Goal: Information Seeking & Learning: Find specific page/section

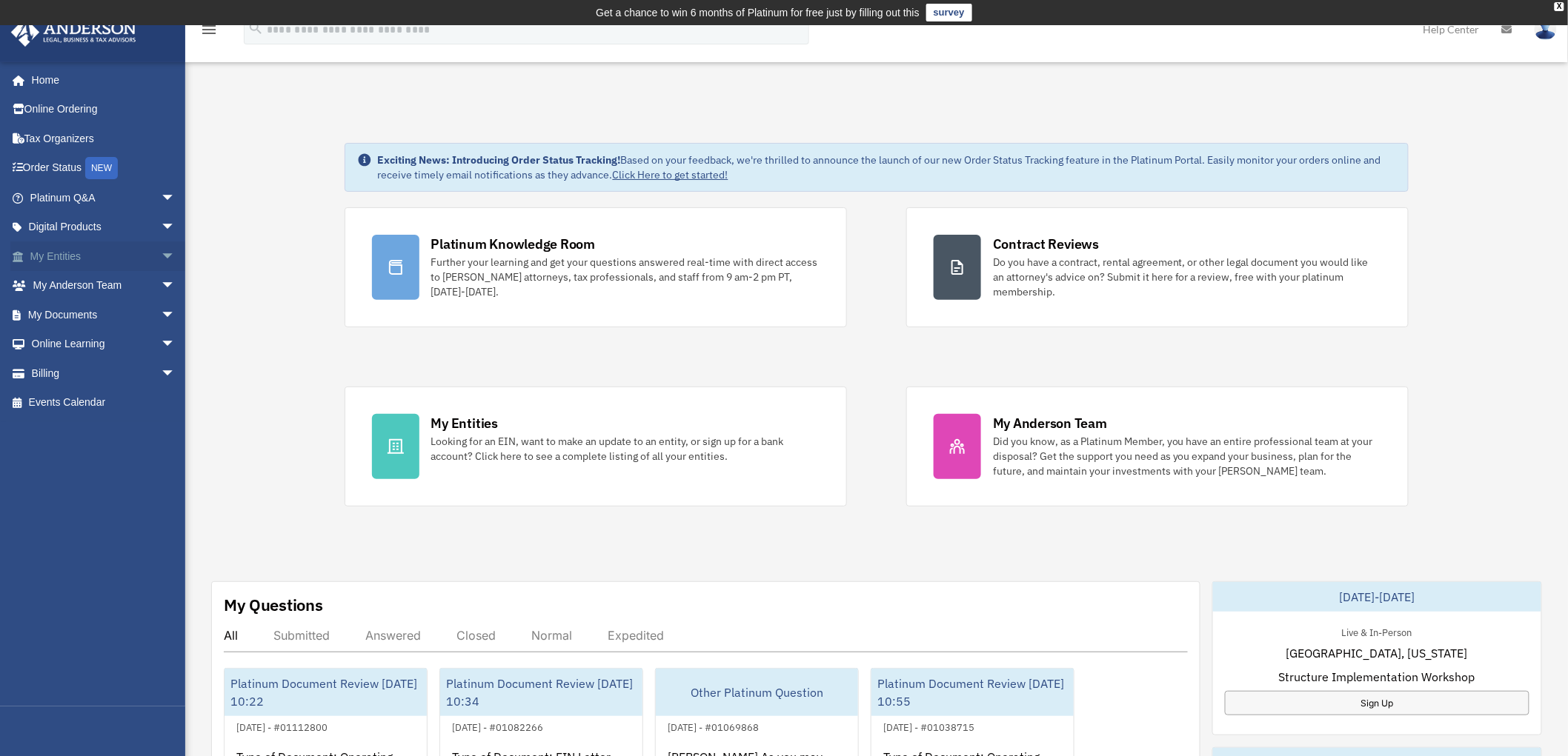
click at [161, 259] on span "arrow_drop_down" at bounding box center [175, 257] width 30 height 30
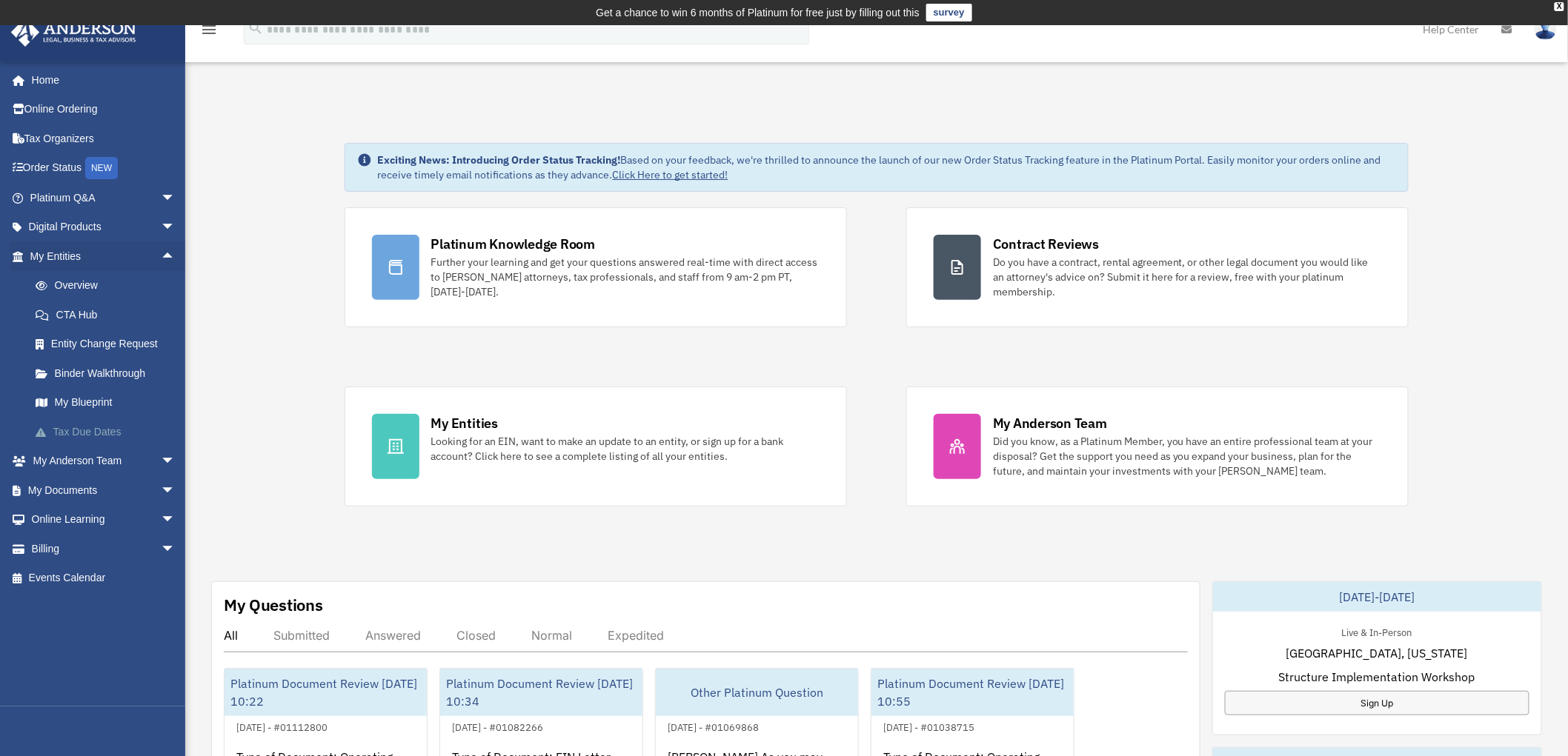
click at [69, 428] on link "Tax Due Dates" at bounding box center [109, 431] width 177 height 30
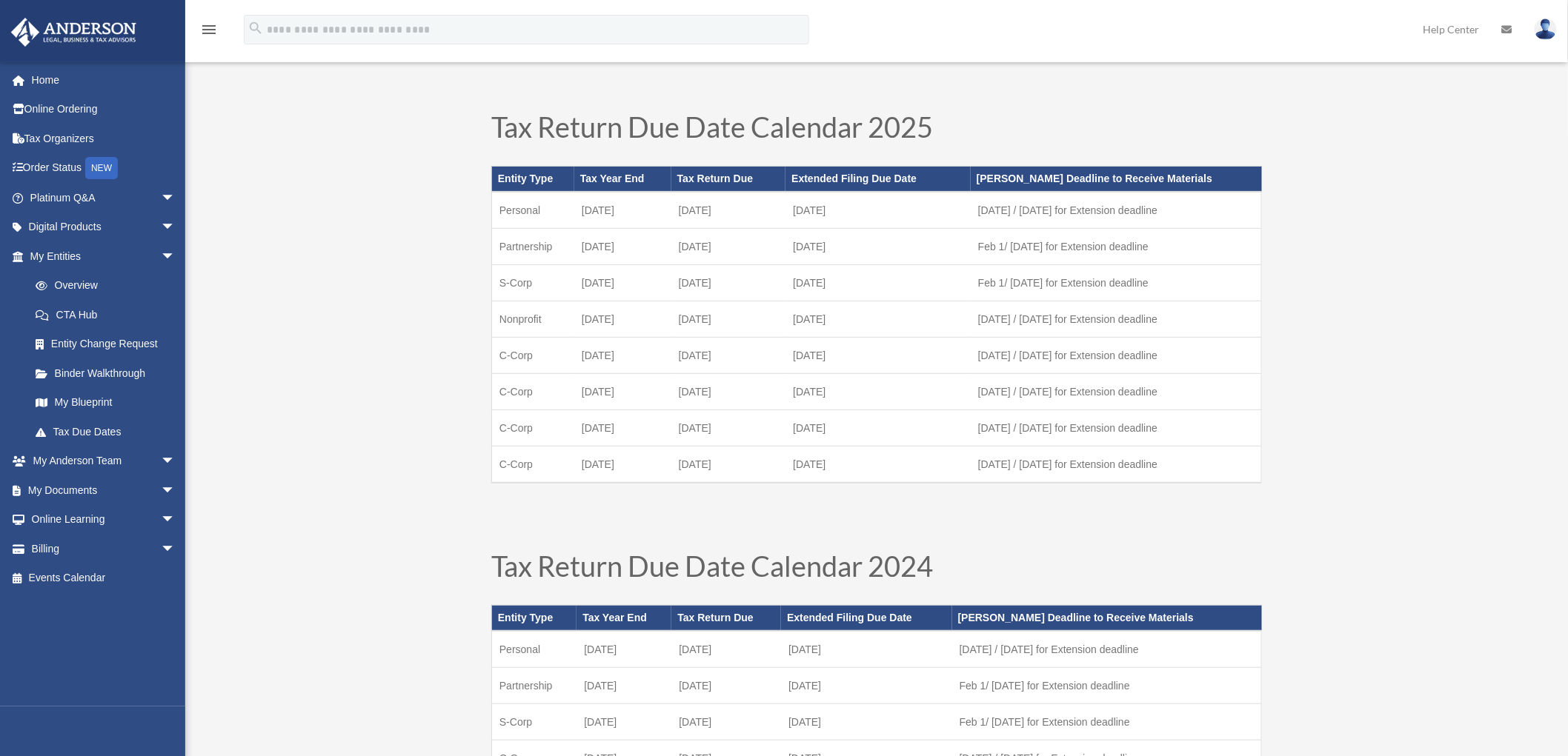
scroll to position [83, 0]
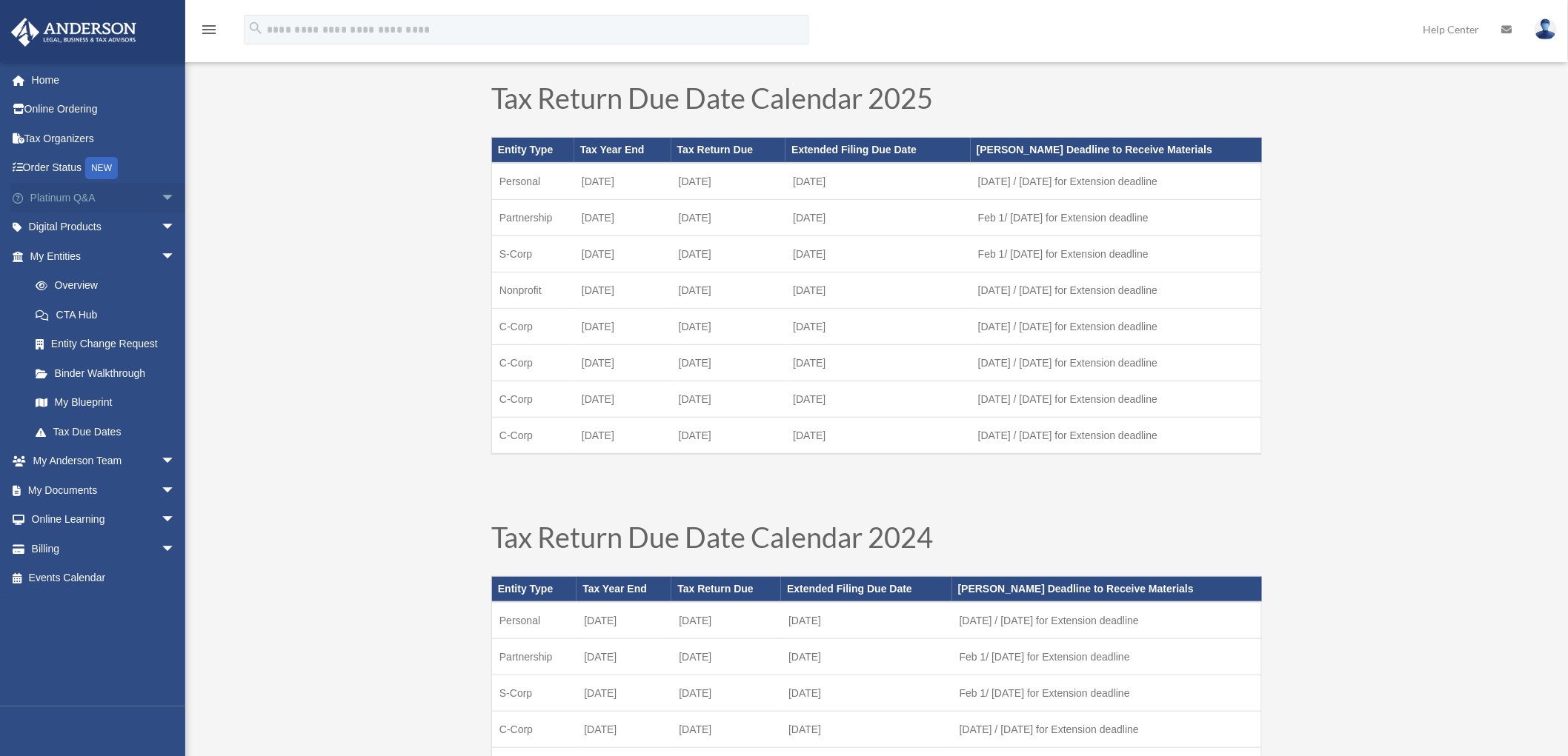
click at [166, 195] on span "arrow_drop_down" at bounding box center [175, 198] width 30 height 30
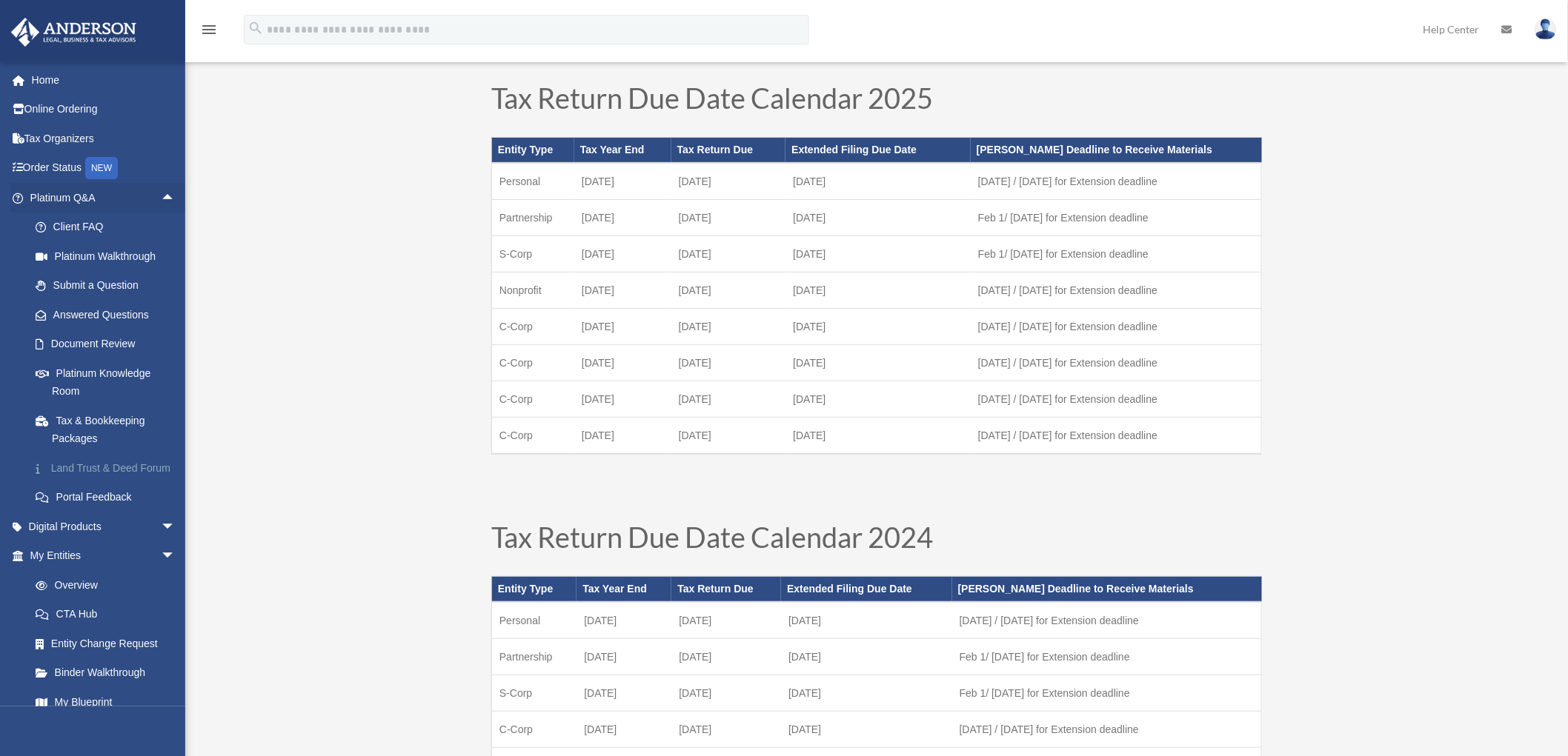
click at [68, 463] on link "Land Trust & Deed Forum" at bounding box center [109, 467] width 177 height 30
